Goal: Book appointment/travel/reservation

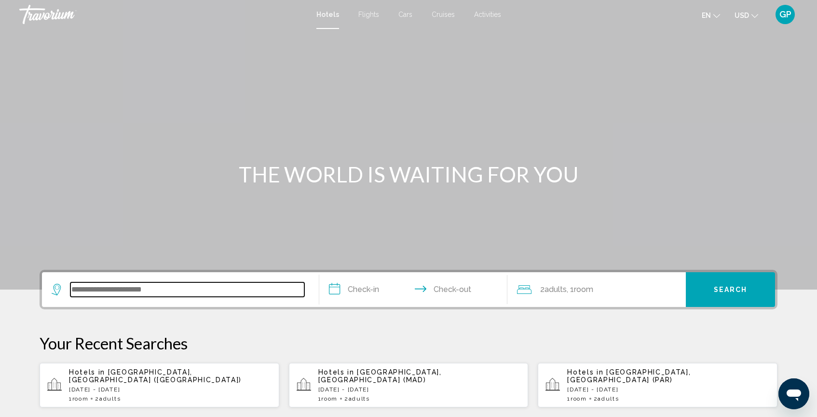
click at [78, 289] on input "Search widget" at bounding box center [187, 289] width 234 height 14
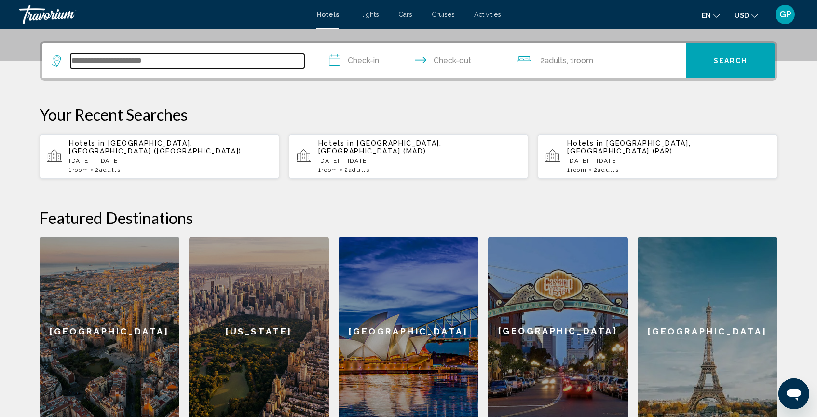
scroll to position [238, 0]
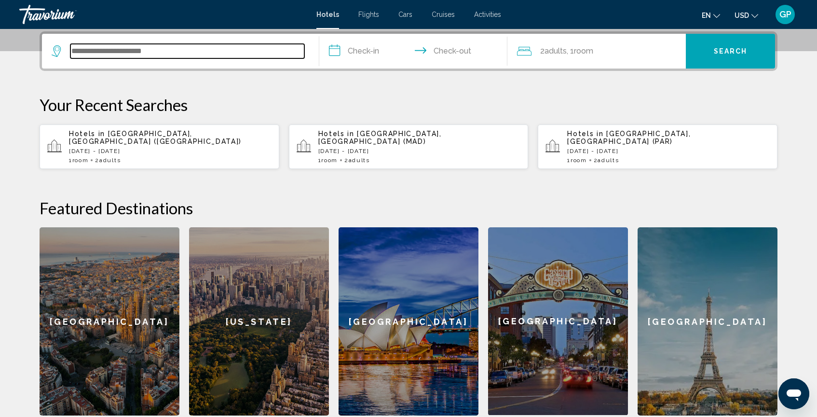
click at [86, 49] on input "Search widget" at bounding box center [187, 51] width 234 height 14
type input "*"
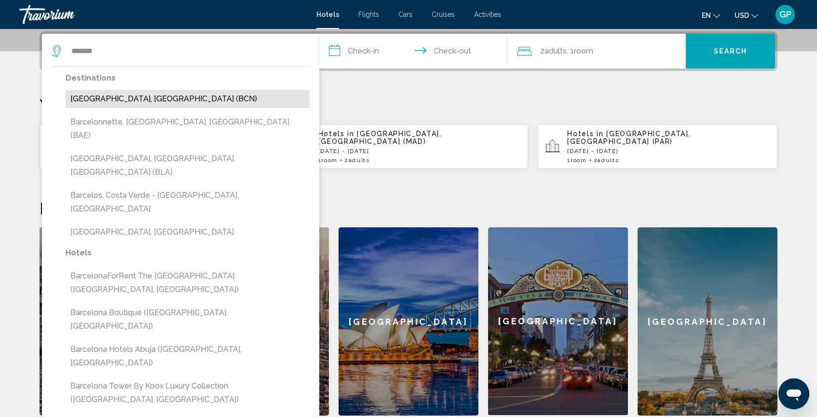
click at [108, 102] on button "Barcelona, Spain (BCN)" at bounding box center [188, 99] width 244 height 18
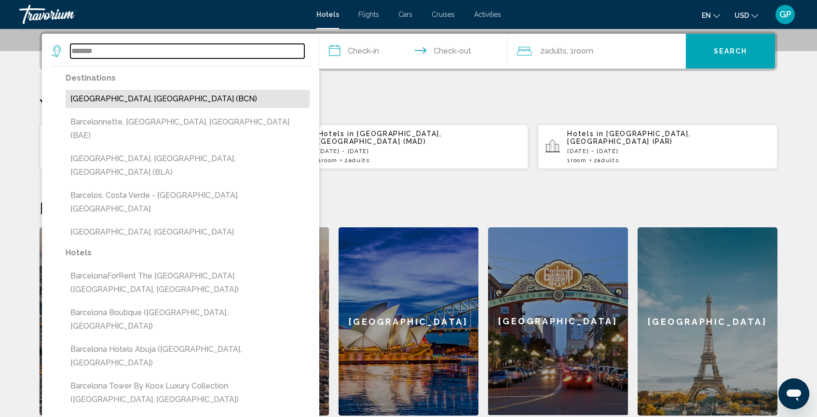
type input "**********"
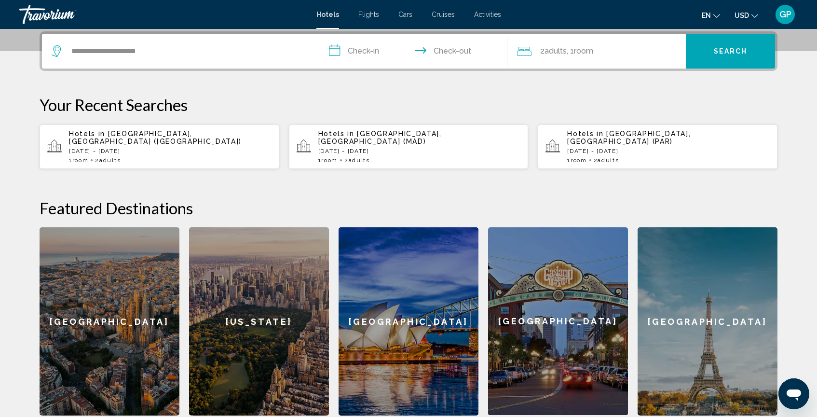
click at [338, 51] on input "**********" at bounding box center [415, 53] width 192 height 38
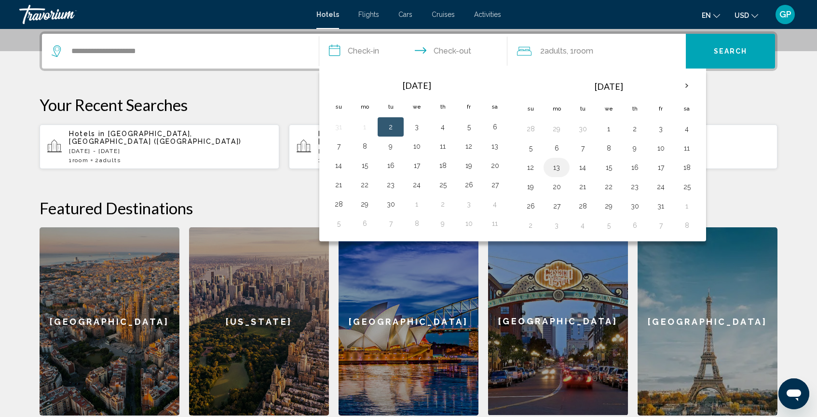
click at [556, 167] on button "13" at bounding box center [556, 168] width 15 height 14
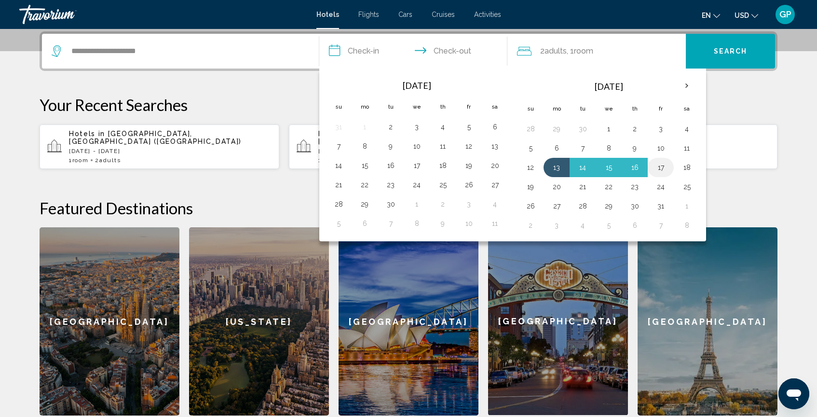
click at [661, 168] on button "17" at bounding box center [660, 168] width 15 height 14
type input "**********"
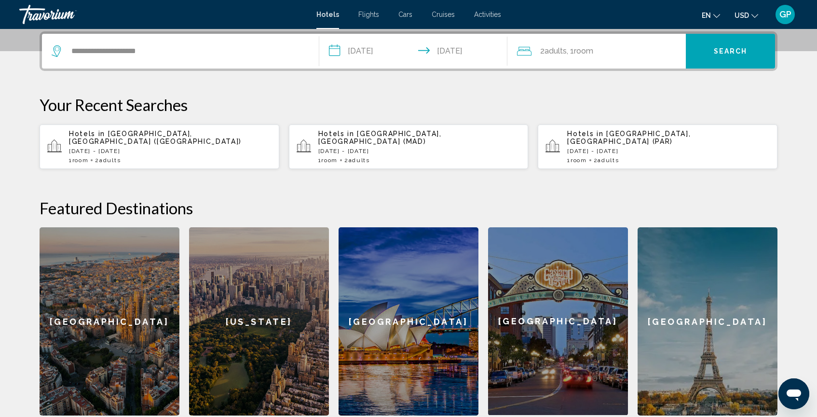
click at [694, 54] on button "Search" at bounding box center [730, 51] width 89 height 35
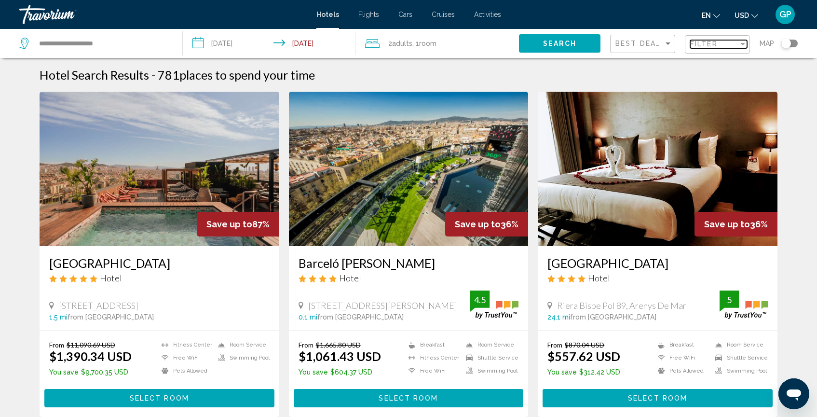
click at [698, 46] on span "Filter" at bounding box center [703, 44] width 27 height 8
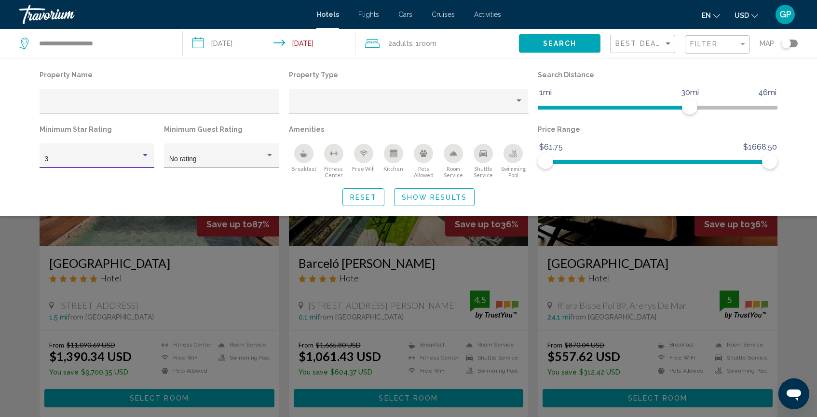
click at [145, 156] on div "Hotel Filters" at bounding box center [145, 155] width 5 height 2
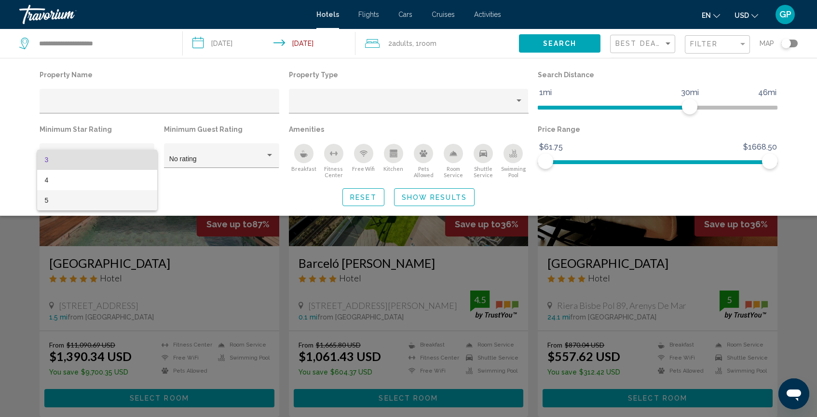
click at [122, 197] on span "5" at bounding box center [97, 200] width 105 height 20
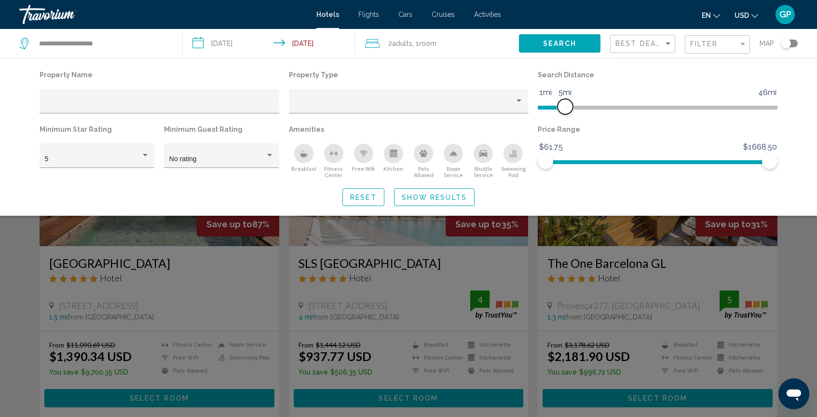
drag, startPoint x: 691, startPoint y: 108, endPoint x: 567, endPoint y: 106, distance: 123.9
click at [567, 106] on span "Hotel Filters" at bounding box center [564, 106] width 15 height 15
drag, startPoint x: 772, startPoint y: 160, endPoint x: 594, endPoint y: 160, distance: 177.9
click at [594, 160] on span "Hotel Filters" at bounding box center [592, 160] width 15 height 15
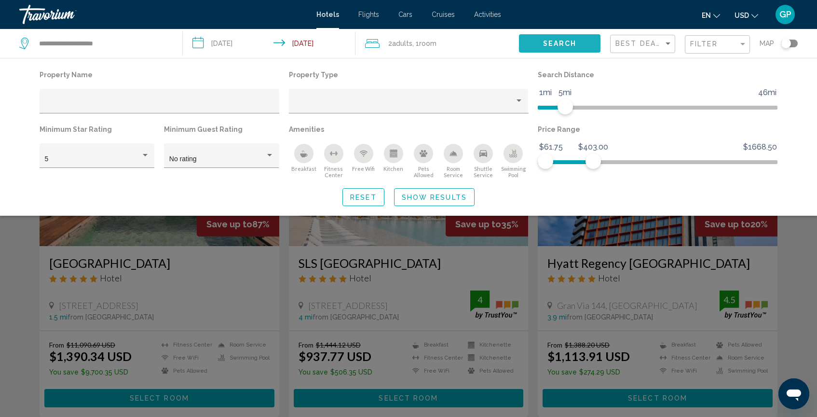
click at [553, 43] on span "Search" at bounding box center [560, 44] width 34 height 8
click at [435, 199] on span "Show Results" at bounding box center [434, 197] width 65 height 8
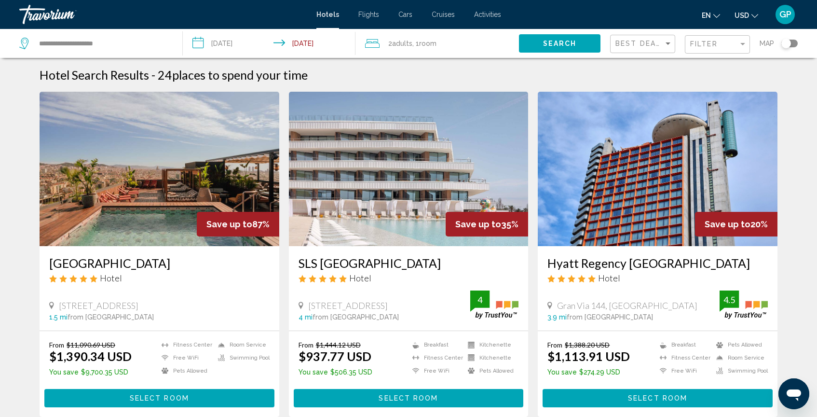
click at [787, 44] on div "Toggle map" at bounding box center [786, 44] width 10 height 10
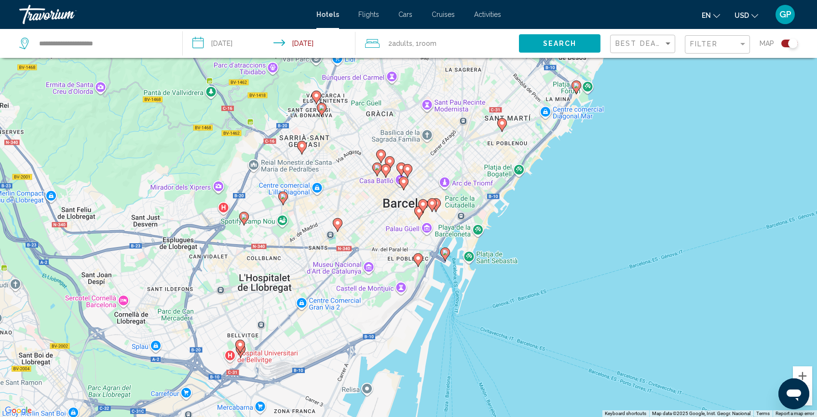
click at [576, 87] on image "Main content" at bounding box center [576, 85] width 6 height 6
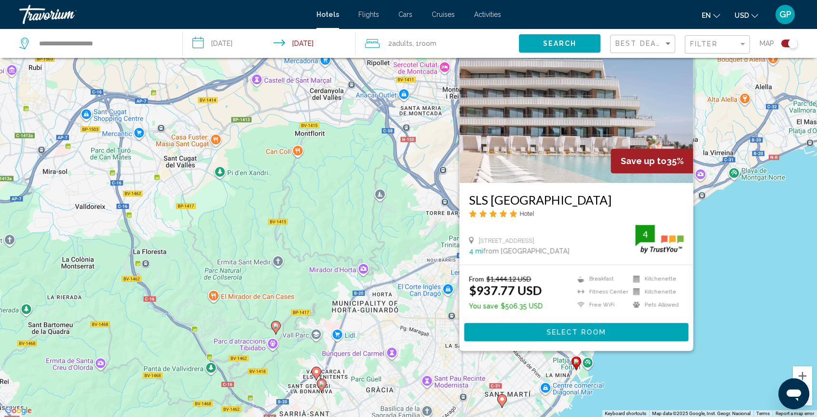
click at [407, 219] on div "To activate drag with keyboard, press Alt + Enter. Once in keyboard drag state,…" at bounding box center [408, 208] width 817 height 417
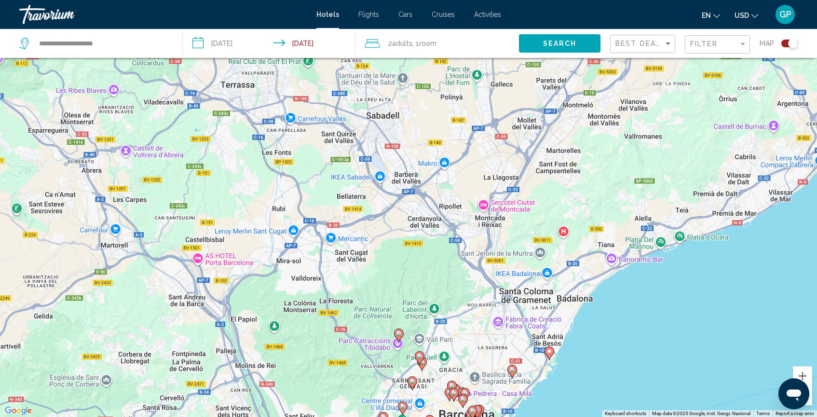
click at [788, 41] on div "Toggle map" at bounding box center [793, 44] width 10 height 10
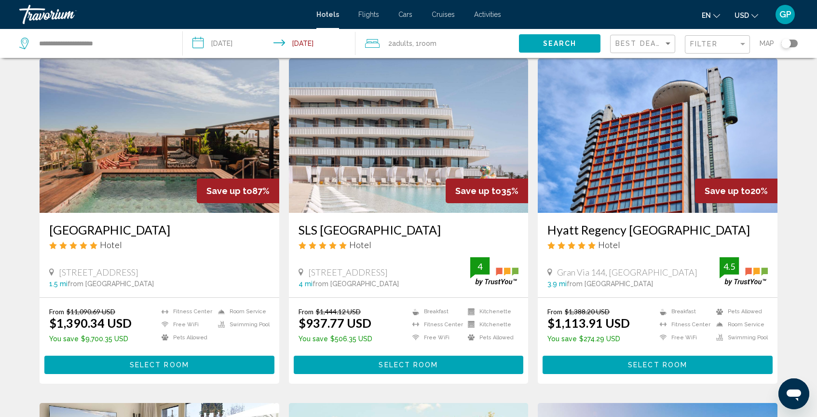
scroll to position [0, 0]
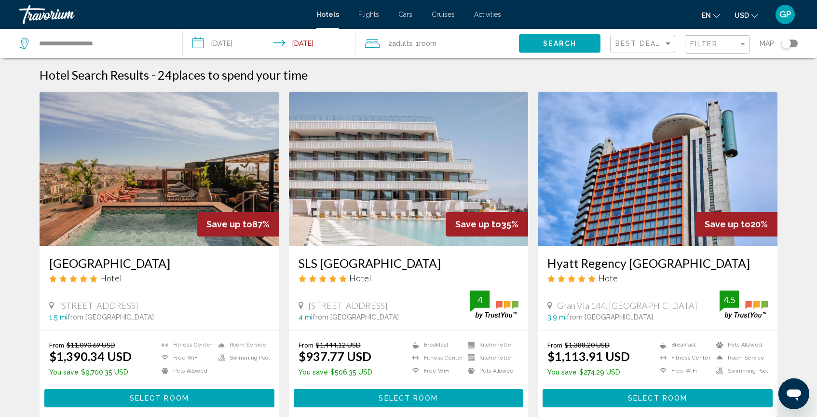
click at [369, 14] on span "Flights" at bounding box center [368, 15] width 21 height 8
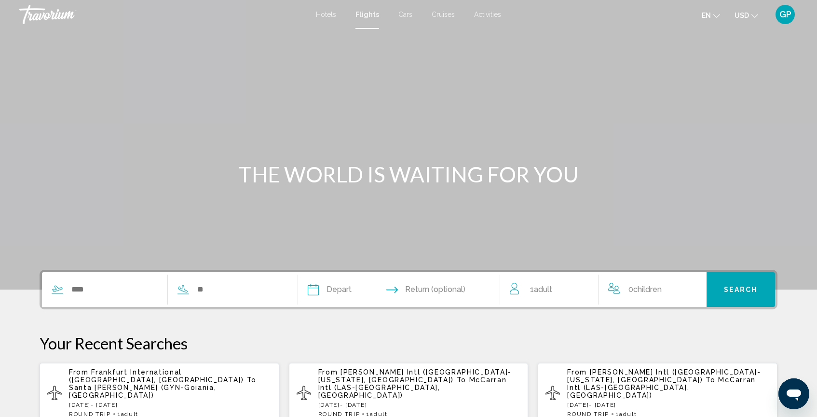
click at [443, 14] on span "Cruises" at bounding box center [443, 15] width 23 height 8
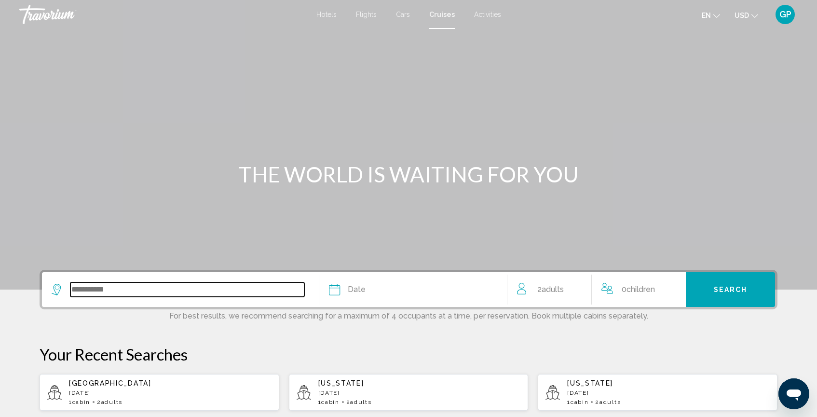
click at [116, 294] on input "Search widget" at bounding box center [187, 289] width 234 height 14
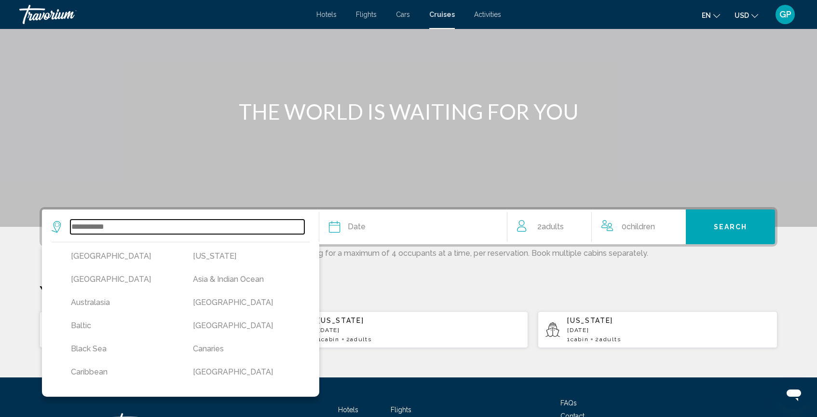
scroll to position [62, 0]
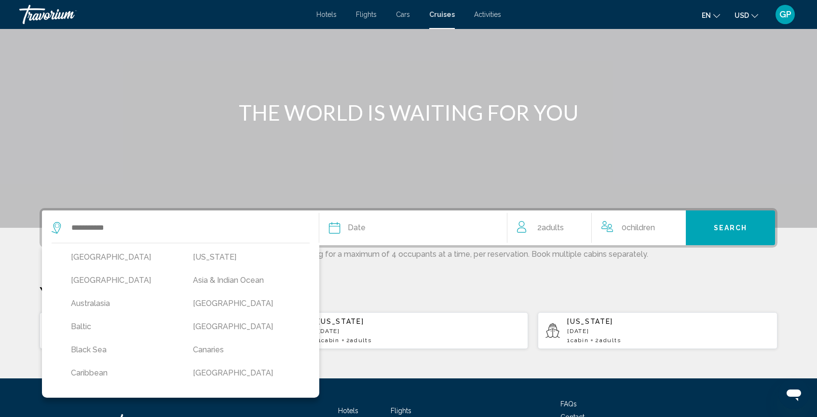
click at [487, 154] on div "Main content" at bounding box center [408, 82] width 817 height 289
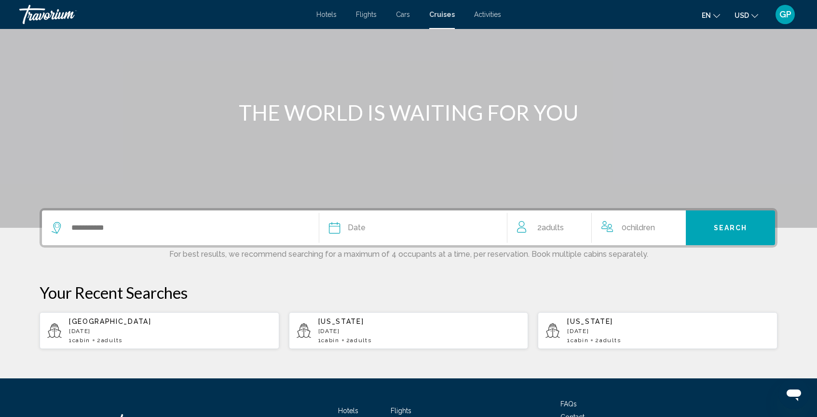
click at [488, 14] on span "Activities" at bounding box center [487, 15] width 27 height 8
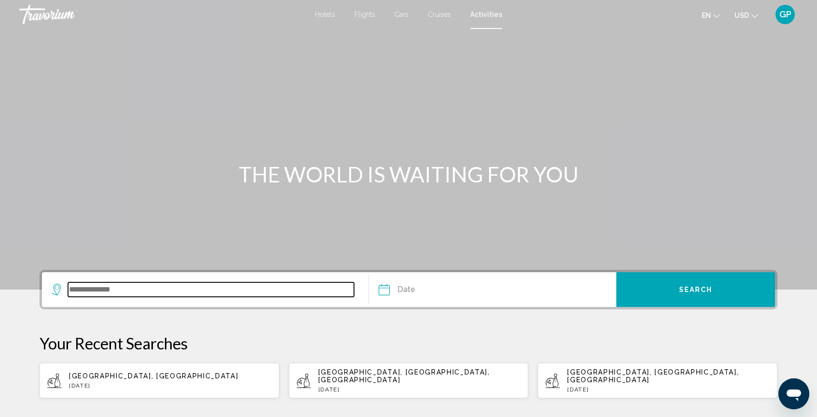
click at [74, 289] on input "Search widget" at bounding box center [211, 289] width 286 height 14
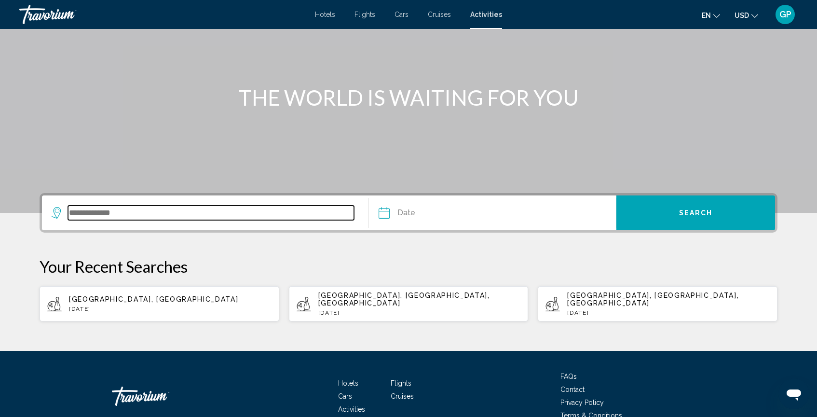
scroll to position [121, 0]
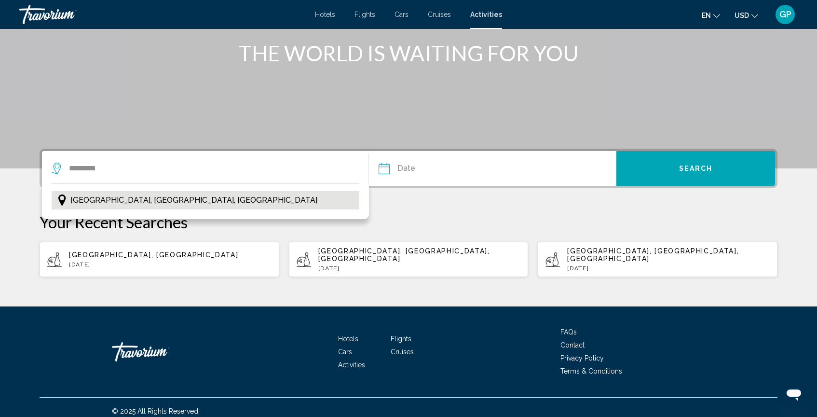
click at [129, 199] on span "Barcelona, Catalonia, Spain" at bounding box center [193, 200] width 247 height 14
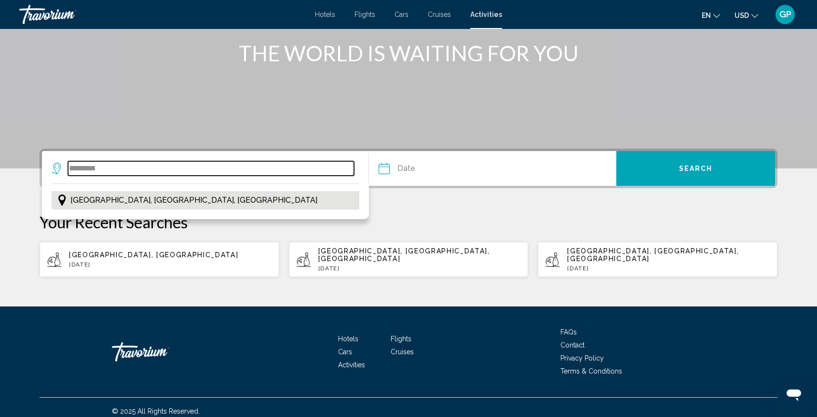
type input "**********"
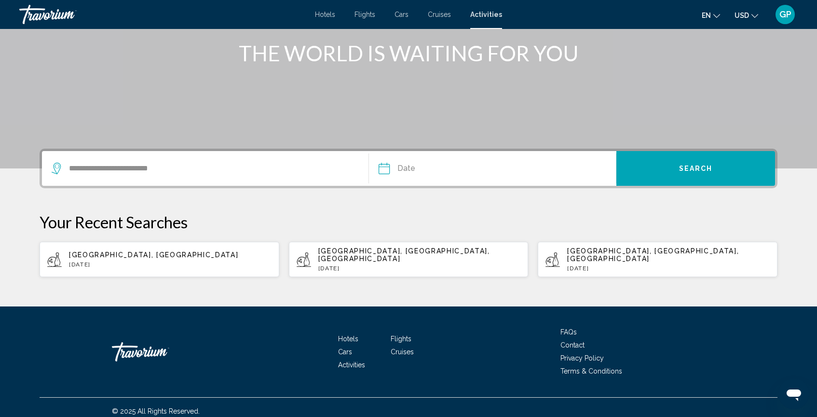
click at [384, 173] on input "Date" at bounding box center [437, 170] width 122 height 38
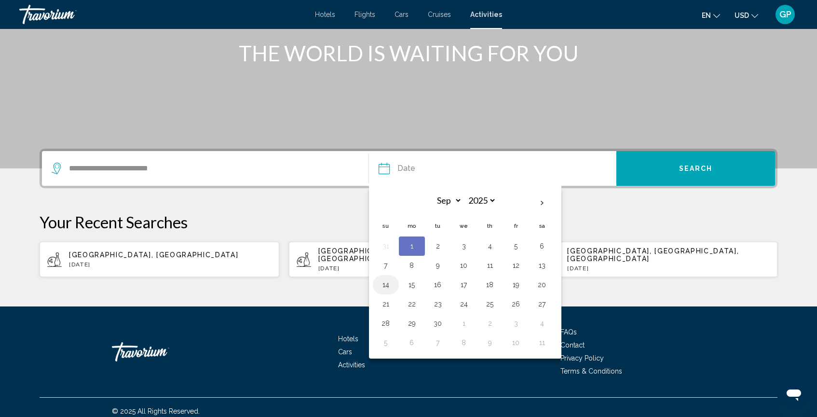
click at [385, 286] on button "14" at bounding box center [385, 285] width 15 height 14
type input "**********"
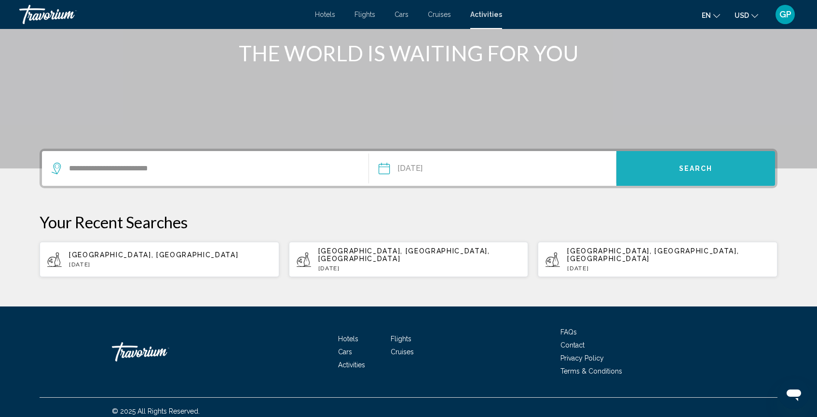
click at [645, 167] on button "Search" at bounding box center [695, 168] width 159 height 35
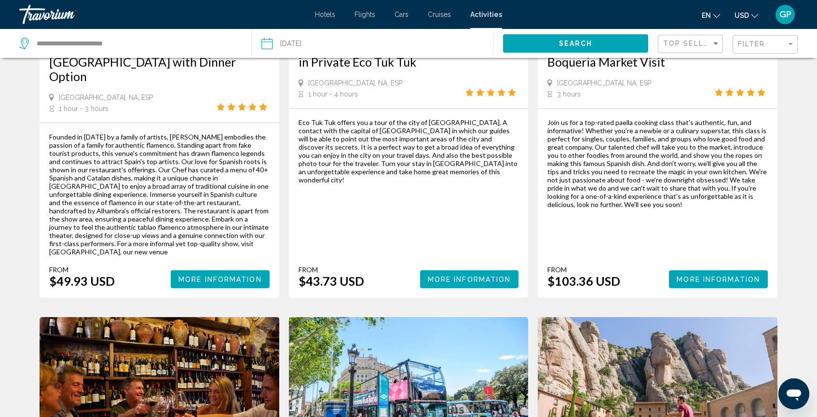
scroll to position [655, 0]
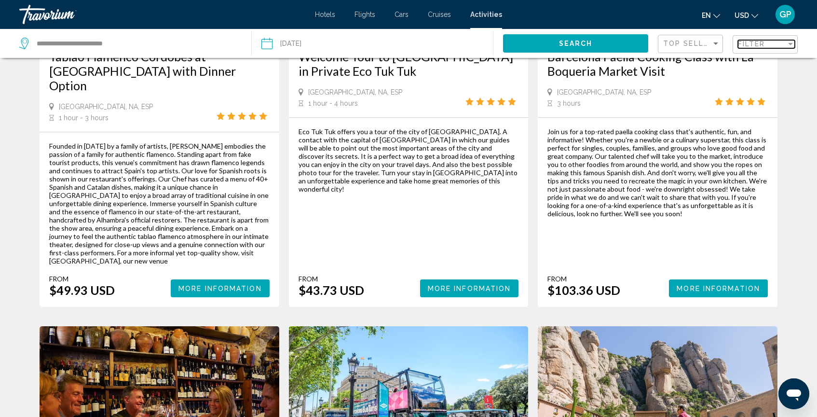
click at [787, 43] on div "Filter" at bounding box center [790, 44] width 9 height 8
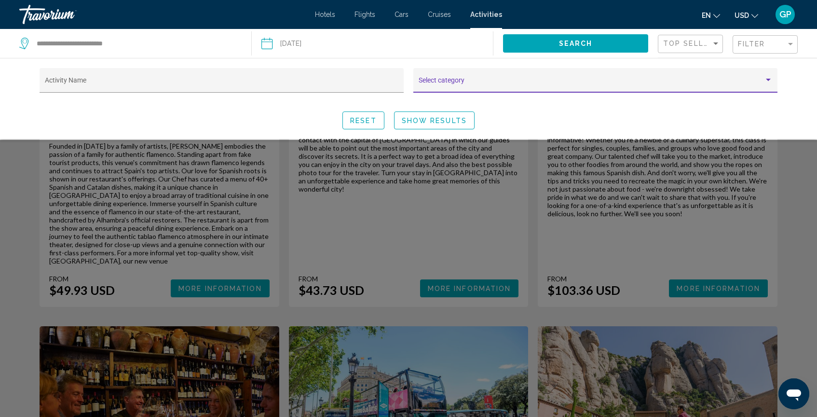
click at [768, 79] on div "Search widget" at bounding box center [768, 80] width 5 height 2
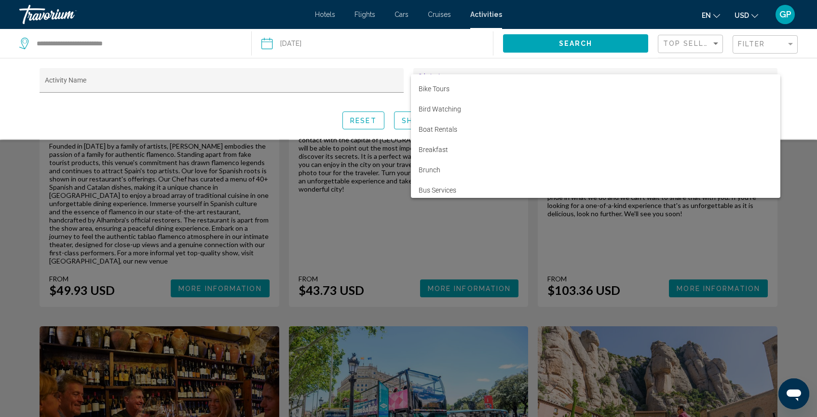
scroll to position [431, 0]
click at [373, 195] on div at bounding box center [408, 208] width 817 height 417
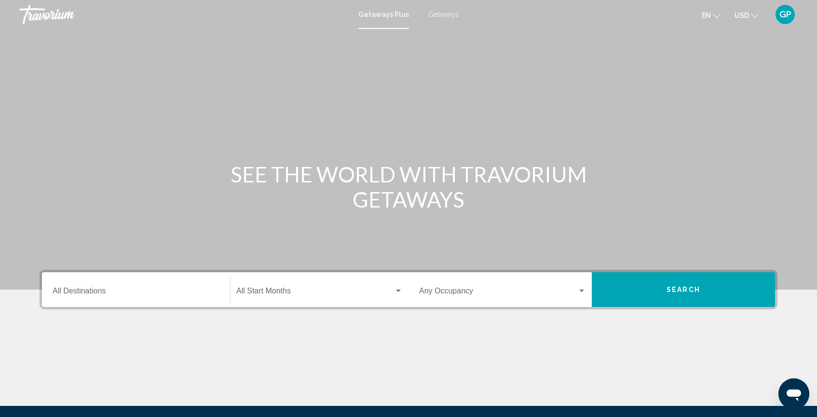
click at [442, 14] on span "Getaways" at bounding box center [443, 15] width 30 height 8
click at [102, 287] on div "Destination All Destinations" at bounding box center [136, 289] width 167 height 30
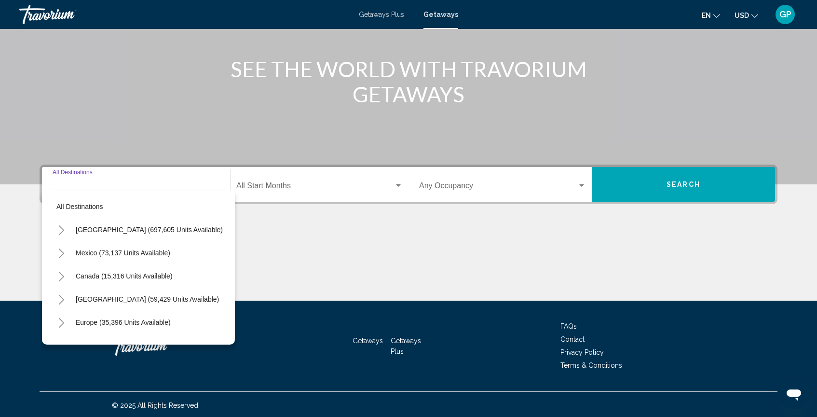
scroll to position [107, 0]
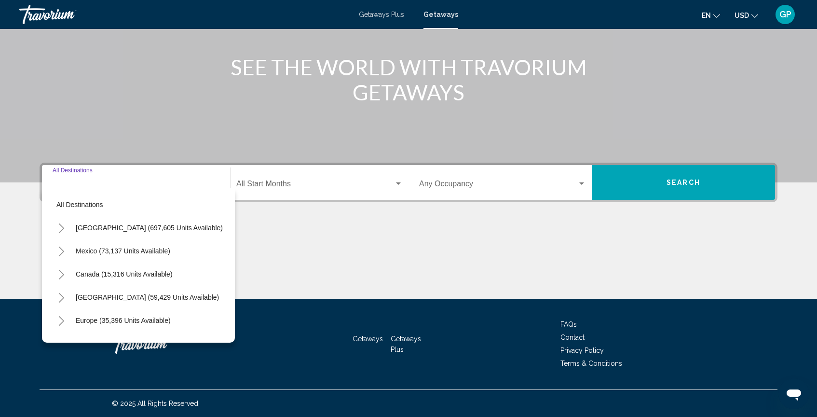
click at [62, 229] on icon "Toggle United States (697,605 units available)" at bounding box center [61, 228] width 7 height 10
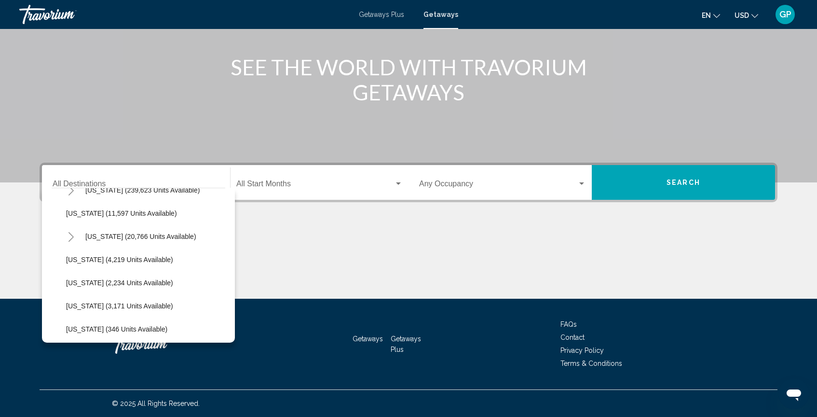
scroll to position [226, 0]
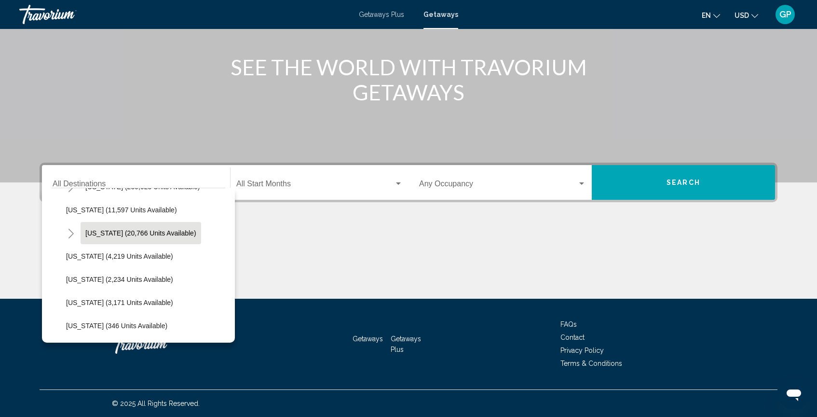
click at [126, 231] on span "[US_STATE] (20,766 units available)" at bounding box center [140, 233] width 111 height 8
type input "**********"
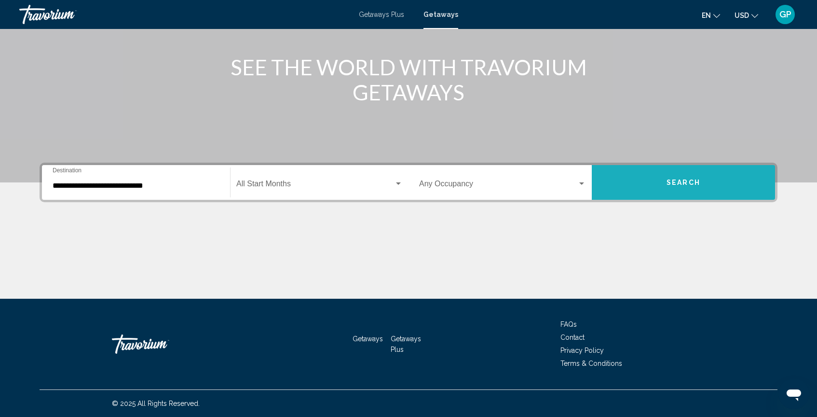
click at [640, 187] on button "Search" at bounding box center [683, 182] width 183 height 35
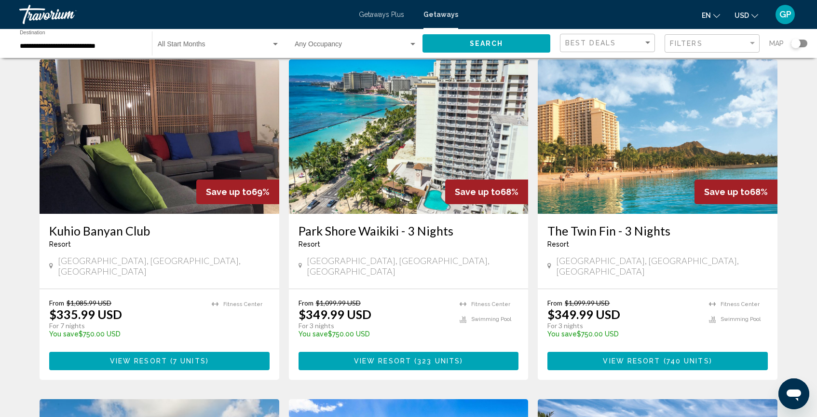
scroll to position [410, 0]
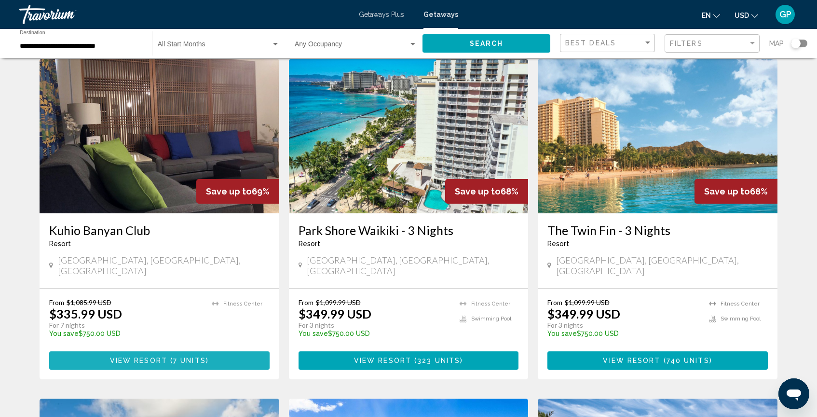
click at [165, 357] on span "View Resort" at bounding box center [138, 361] width 57 height 8
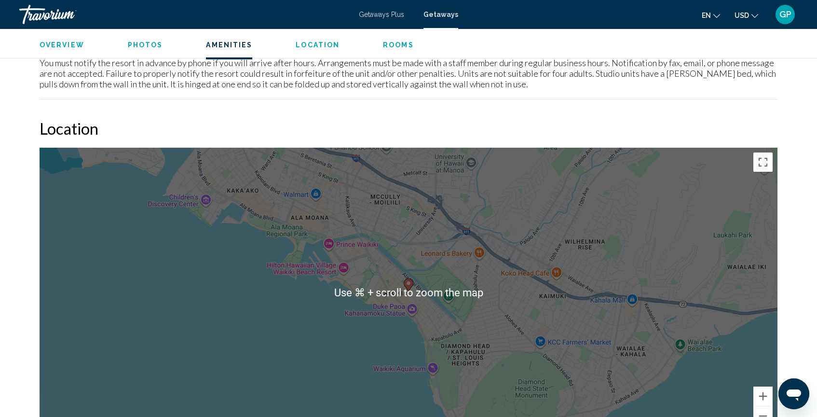
scroll to position [1169, 0]
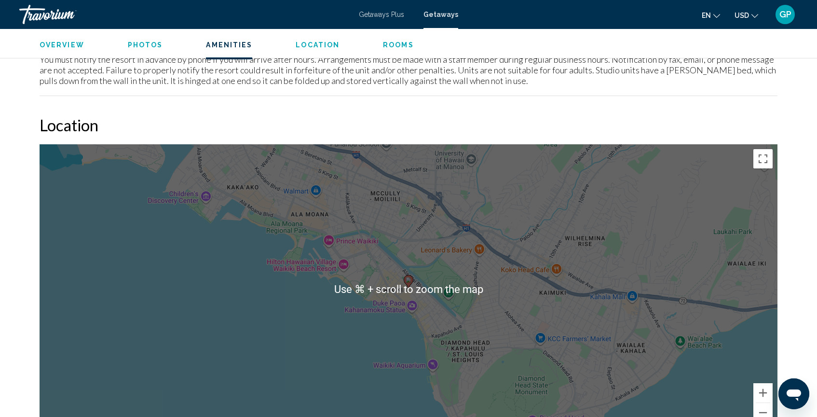
click at [260, 344] on div "To activate drag with keyboard, press Alt + Enter. Once in keyboard drag state,…" at bounding box center [409, 288] width 738 height 289
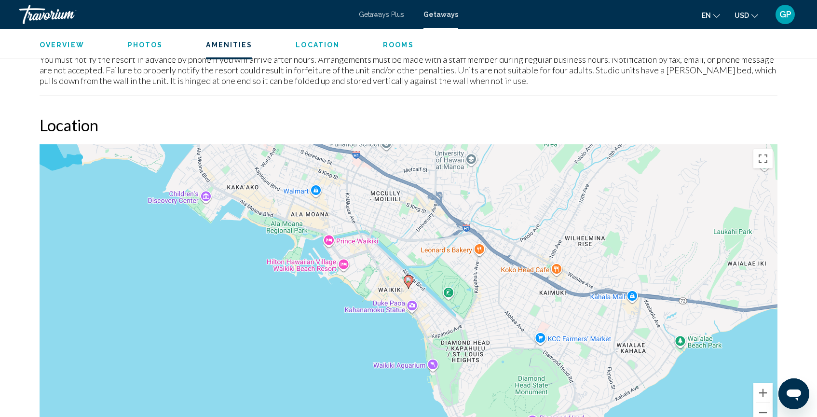
click at [408, 308] on div "To activate drag with keyboard, press Alt + Enter. Once in keyboard drag state,…" at bounding box center [409, 288] width 738 height 289
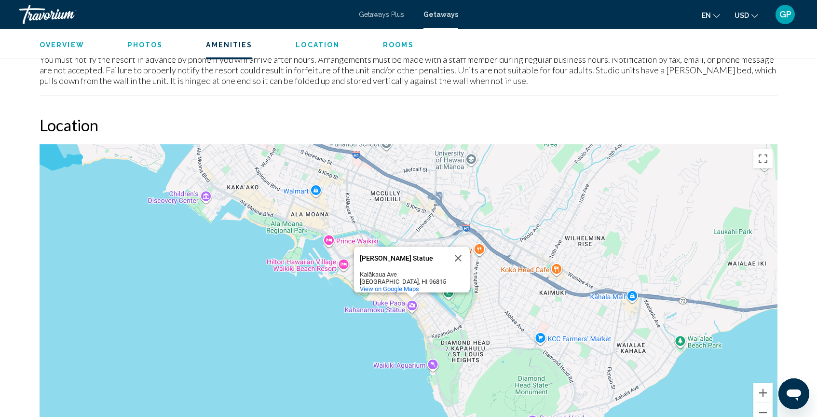
click at [351, 326] on div "To activate drag with keyboard, press Alt + Enter. Once in keyboard drag state,…" at bounding box center [409, 288] width 738 height 289
click at [321, 322] on div "To activate drag with keyboard, press Alt + Enter. Once in keyboard drag state,…" at bounding box center [409, 288] width 738 height 289
click at [458, 252] on button "Close" at bounding box center [458, 257] width 23 height 23
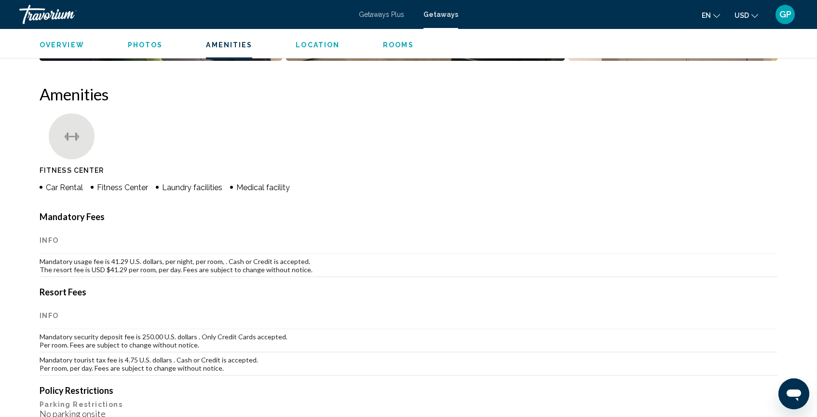
scroll to position [517, 0]
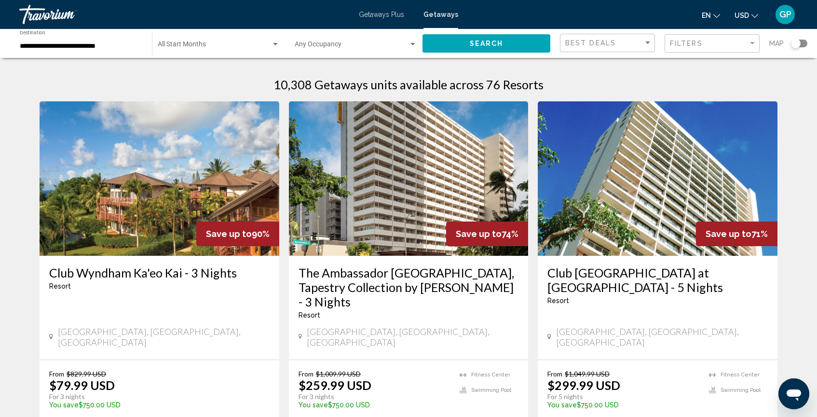
click at [797, 43] on div "Search widget" at bounding box center [796, 44] width 10 height 10
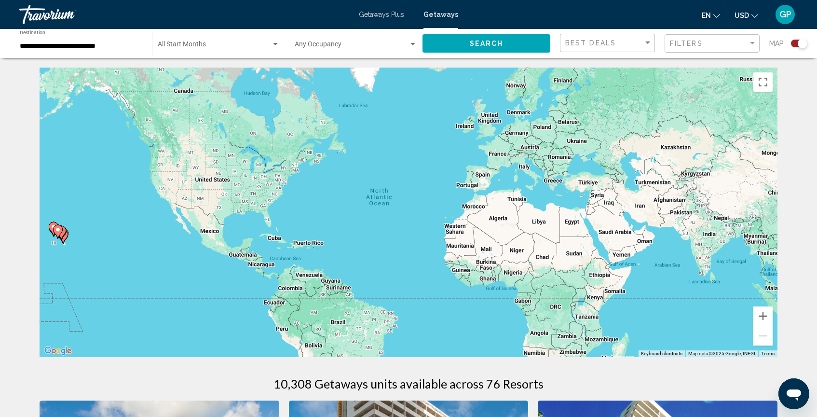
click at [60, 232] on icon "Main content" at bounding box center [58, 231] width 9 height 13
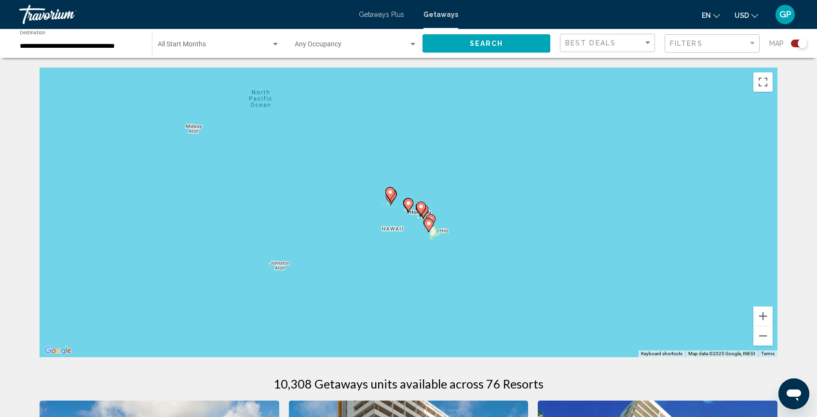
click at [393, 195] on icon "Main content" at bounding box center [390, 194] width 10 height 14
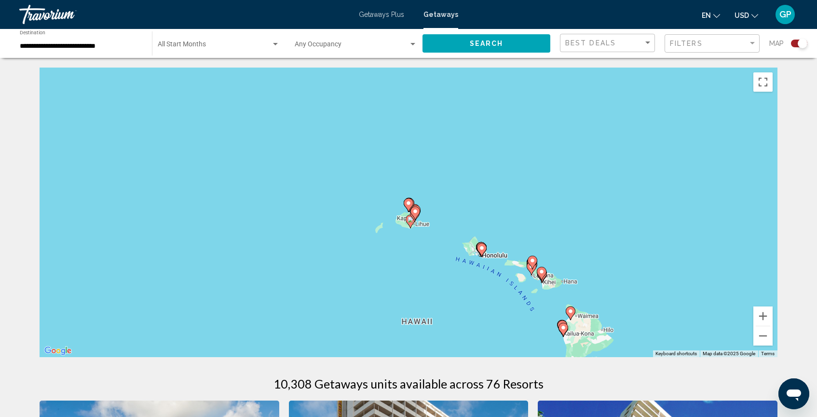
click at [412, 216] on gmp-advanced-marker "Main content" at bounding box center [415, 213] width 10 height 14
type input "**********"
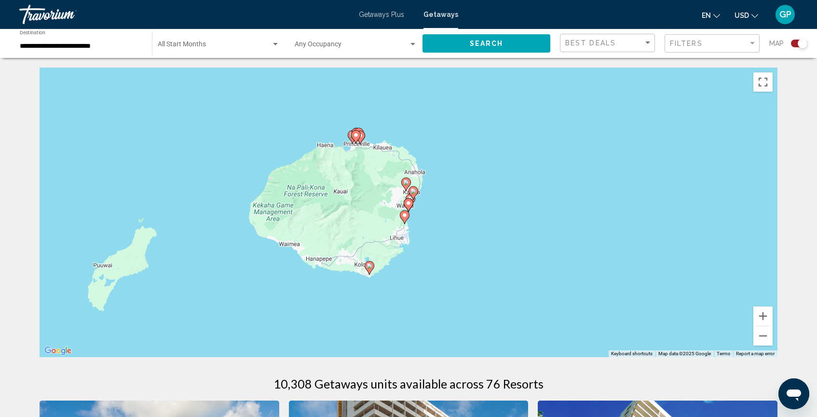
click at [408, 202] on image "Main content" at bounding box center [409, 203] width 6 height 6
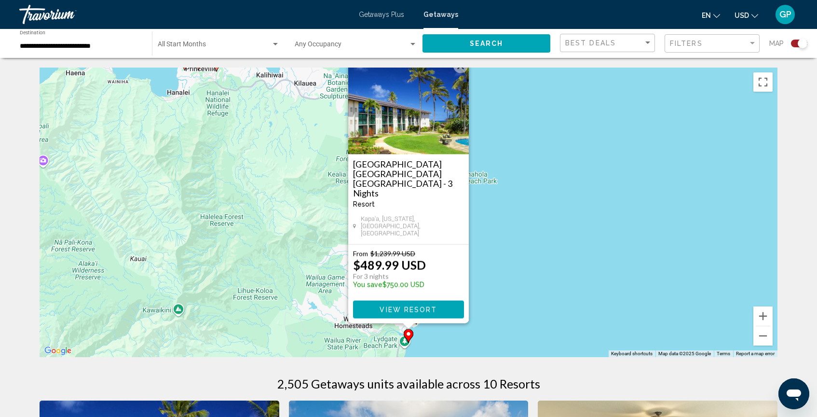
click at [481, 260] on div "To activate drag with keyboard, press Alt + Enter. Once in keyboard drag state,…" at bounding box center [409, 212] width 738 height 289
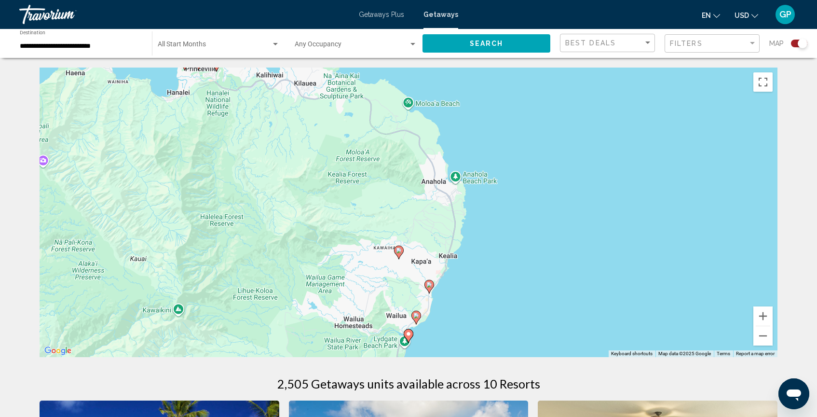
click at [431, 287] on icon "Main content" at bounding box center [429, 286] width 9 height 13
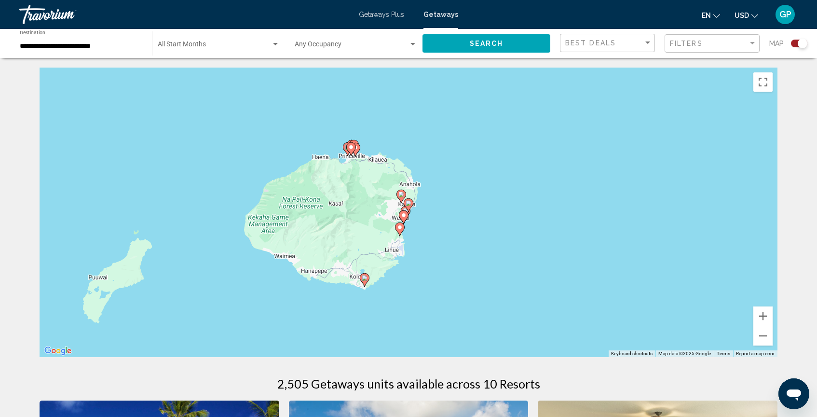
click at [408, 202] on image "Main content" at bounding box center [409, 203] width 6 height 6
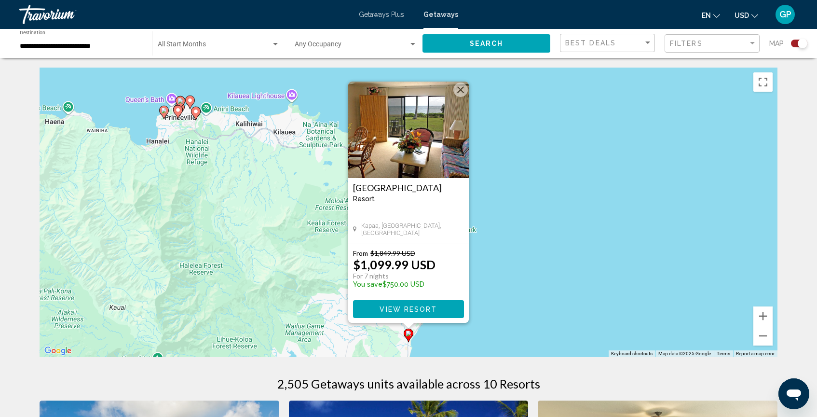
click at [195, 116] on icon "Main content" at bounding box center [195, 113] width 9 height 13
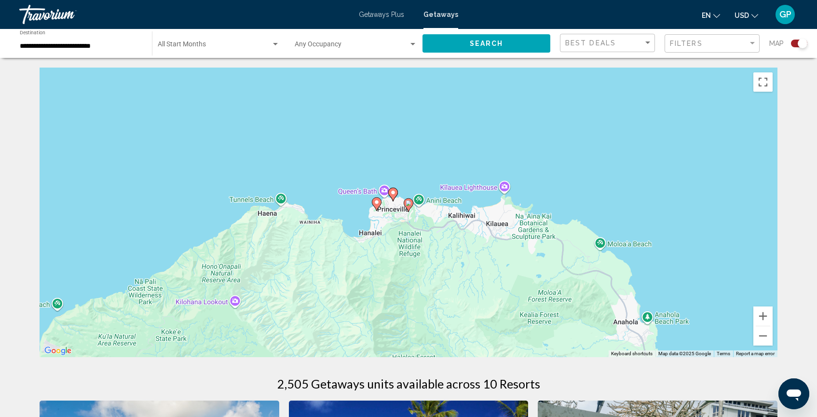
click at [408, 205] on image "Main content" at bounding box center [409, 203] width 6 height 6
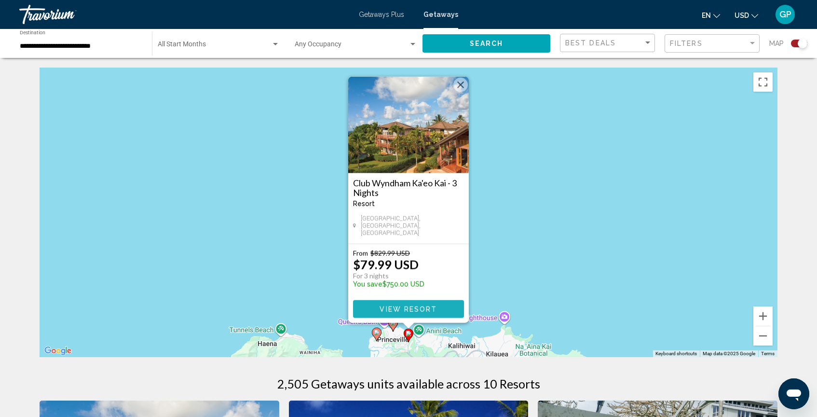
click at [417, 310] on span "View Resort" at bounding box center [407, 309] width 57 height 8
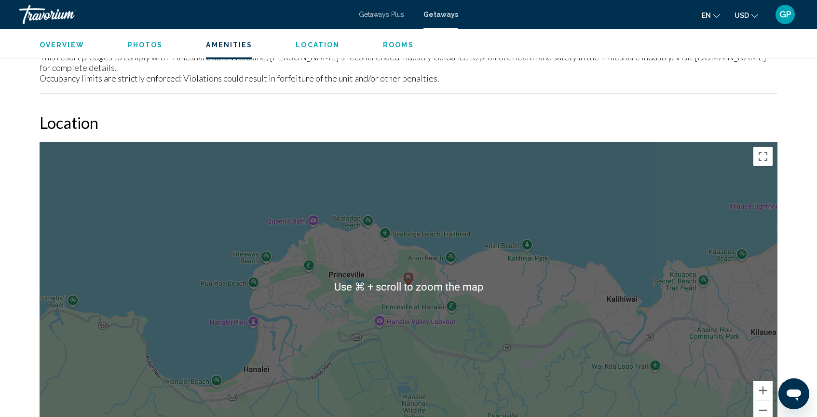
scroll to position [1214, 0]
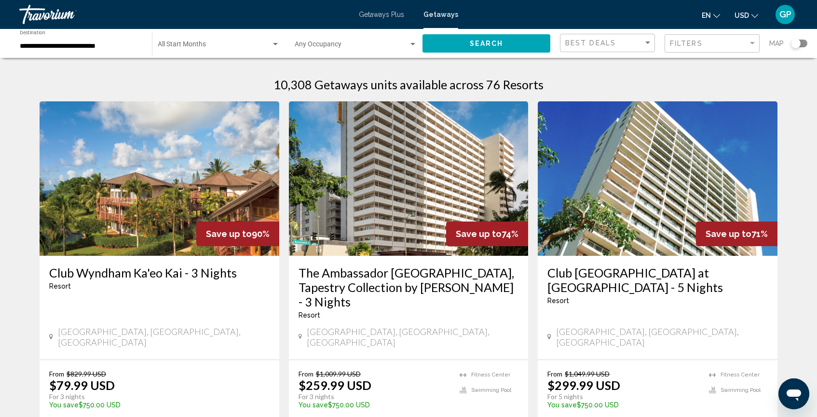
scroll to position [0, 0]
click at [798, 43] on div "Search widget" at bounding box center [796, 44] width 10 height 10
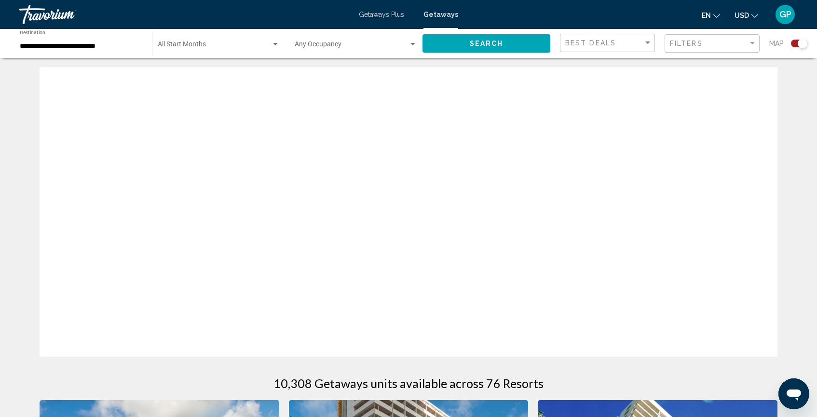
scroll to position [299, 0]
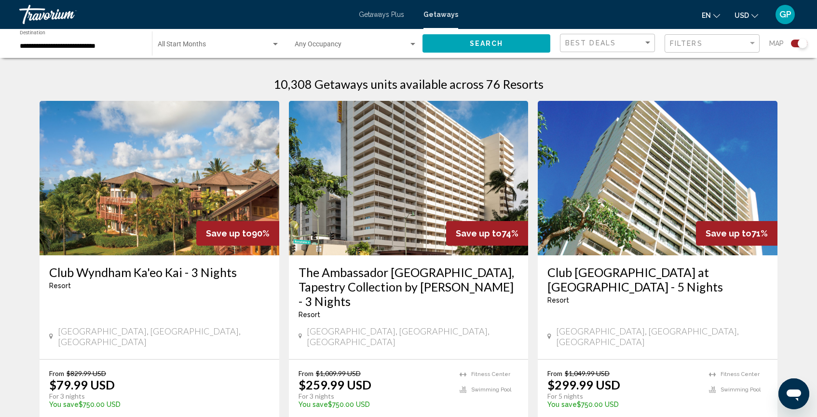
click at [801, 41] on div "Search widget" at bounding box center [803, 44] width 10 height 10
click at [793, 45] on div "Search widget" at bounding box center [796, 44] width 10 height 10
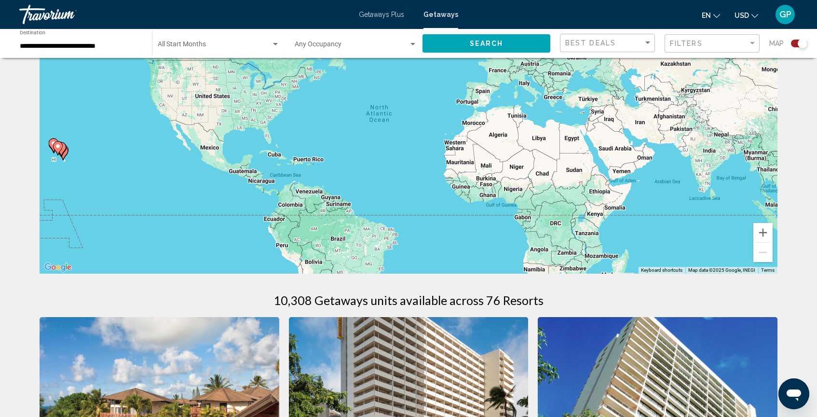
scroll to position [81, 0]
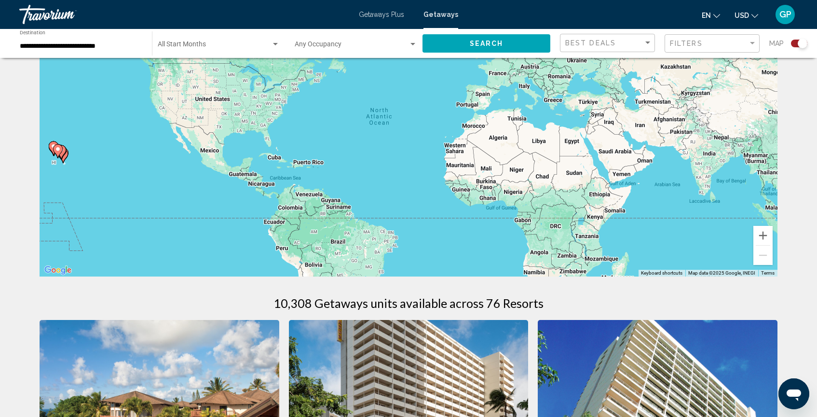
click at [59, 152] on icon "Main content" at bounding box center [58, 151] width 9 height 13
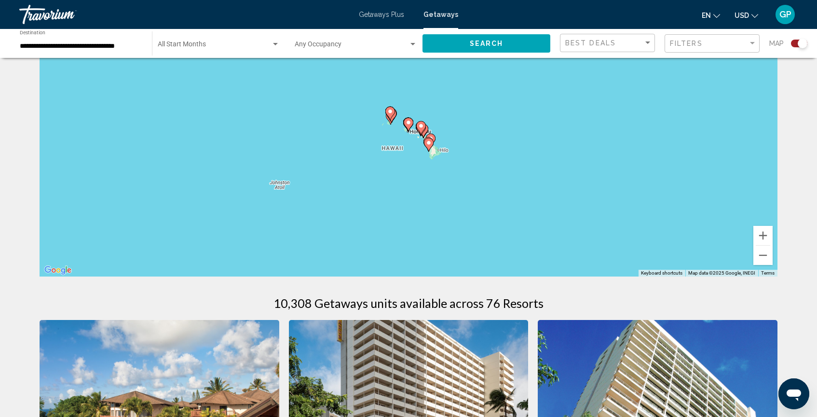
click at [429, 142] on image "Main content" at bounding box center [429, 143] width 6 height 6
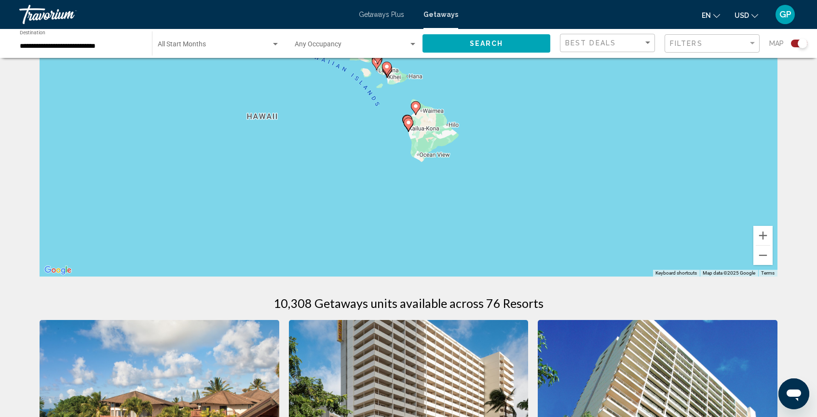
click at [409, 124] on image "Main content" at bounding box center [409, 123] width 6 height 6
type input "**********"
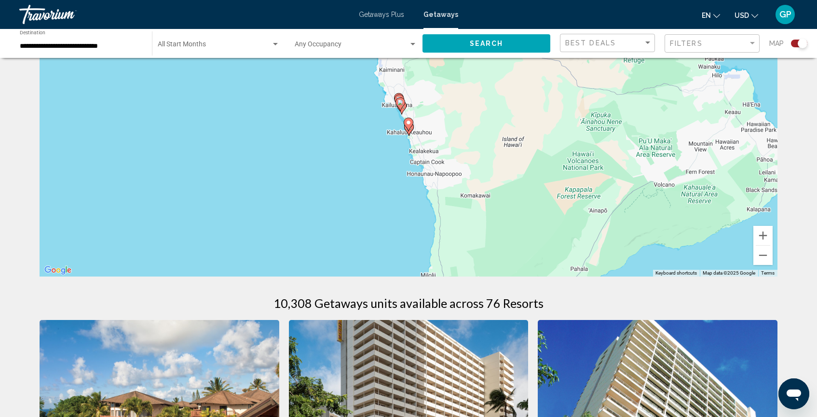
click at [409, 125] on image "Main content" at bounding box center [409, 123] width 6 height 6
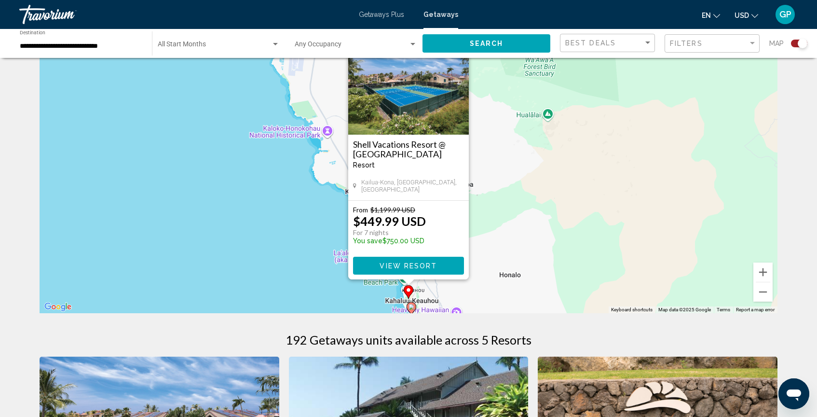
scroll to position [46, 0]
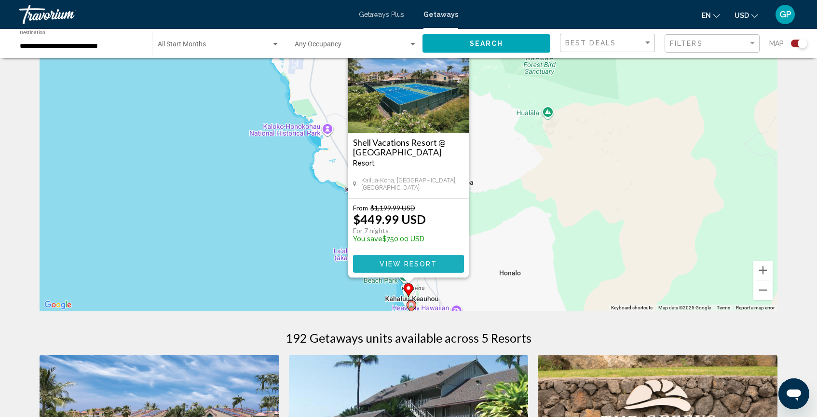
click at [424, 262] on span "View Resort" at bounding box center [407, 264] width 57 height 8
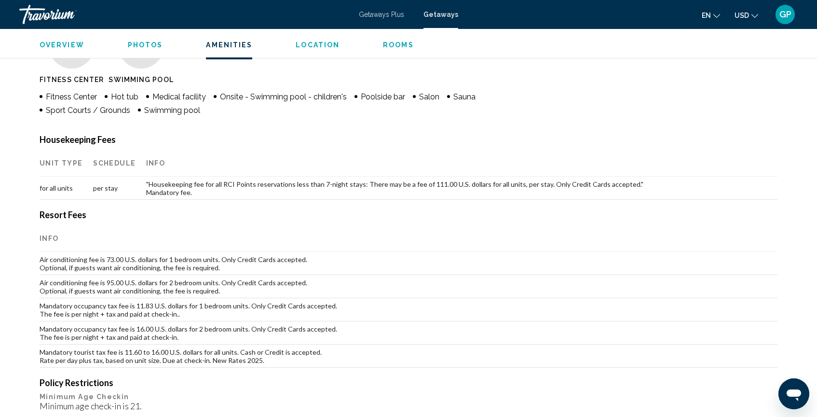
scroll to position [775, 0]
